Goal: Navigation & Orientation: Find specific page/section

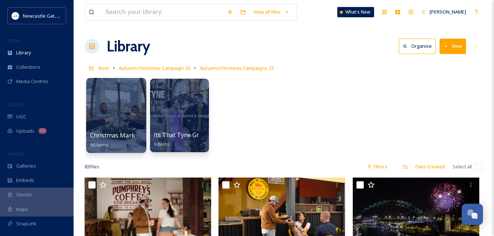
click at [105, 105] on div at bounding box center [116, 115] width 60 height 75
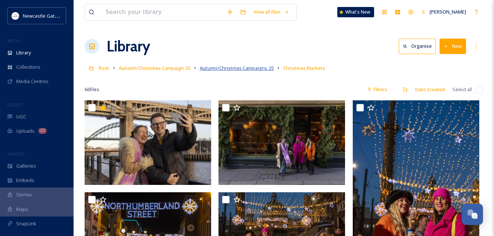
click at [225, 68] on span "Autumn/Christmas Campaigns 25" at bounding box center [237, 68] width 74 height 7
